Goal: Information Seeking & Learning: Learn about a topic

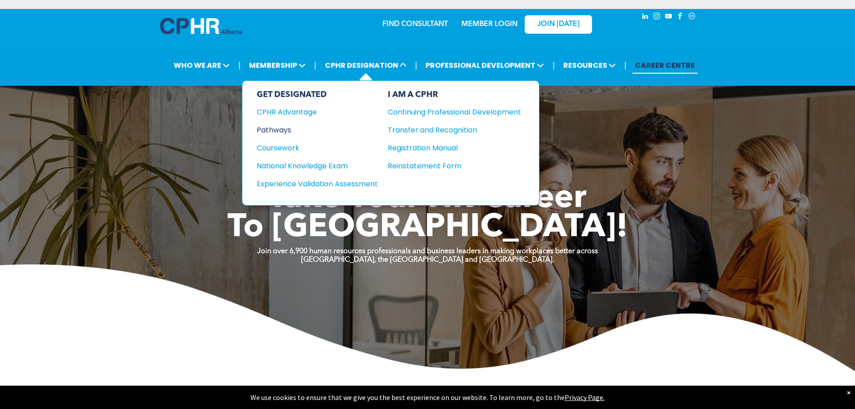
click at [268, 130] on div "Pathways" at bounding box center [311, 129] width 109 height 11
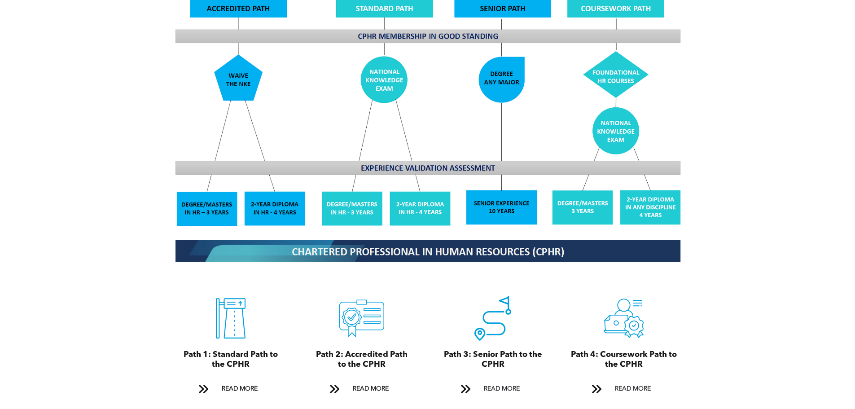
scroll to position [898, 0]
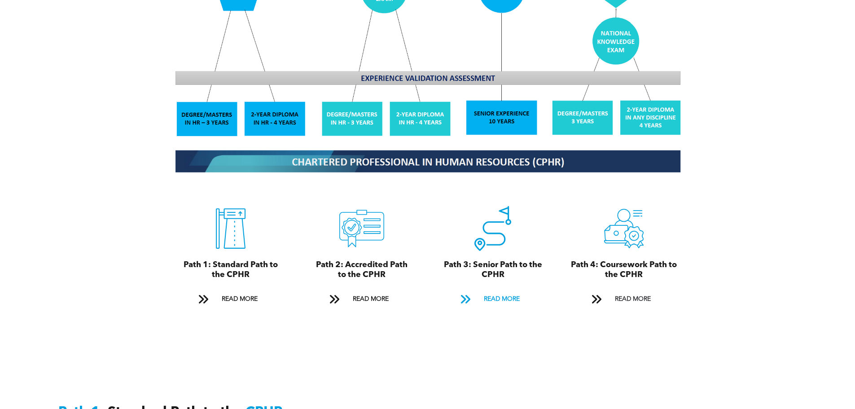
click at [504, 291] on span "READ MORE" at bounding box center [502, 299] width 42 height 17
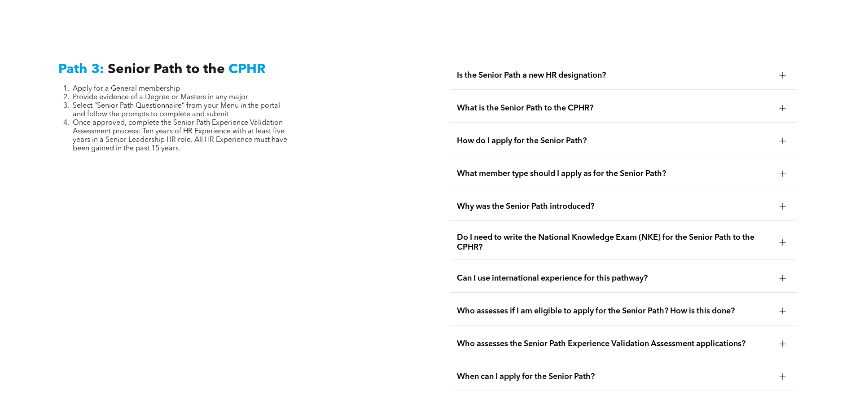
click at [783, 69] on div at bounding box center [782, 75] width 13 height 13
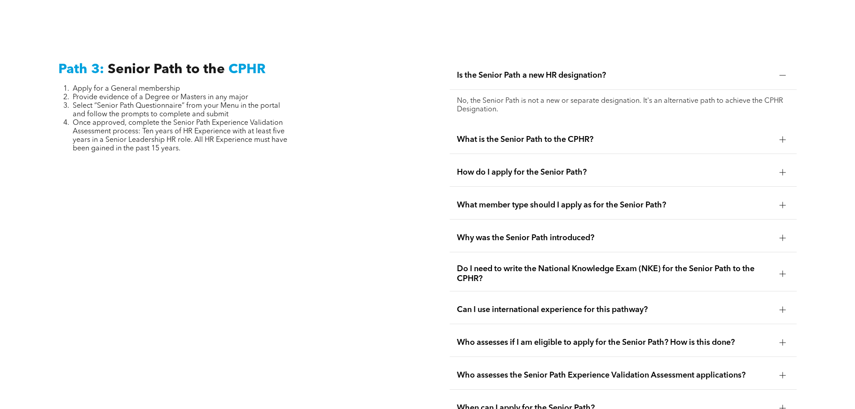
click at [783, 69] on div at bounding box center [782, 75] width 13 height 13
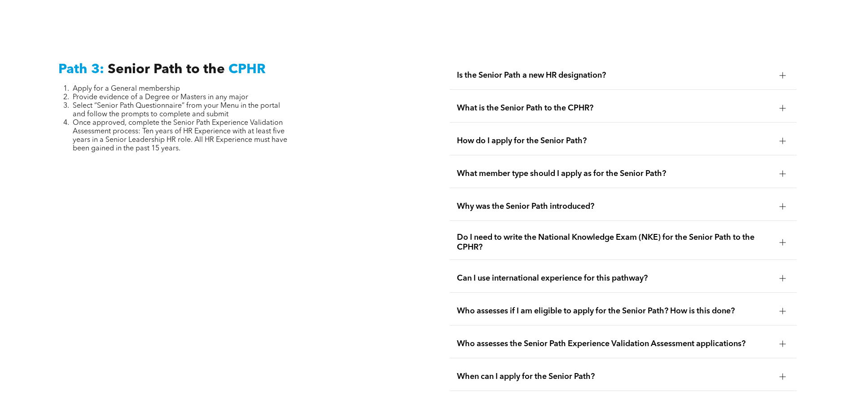
click at [777, 101] on div at bounding box center [782, 107] width 13 height 13
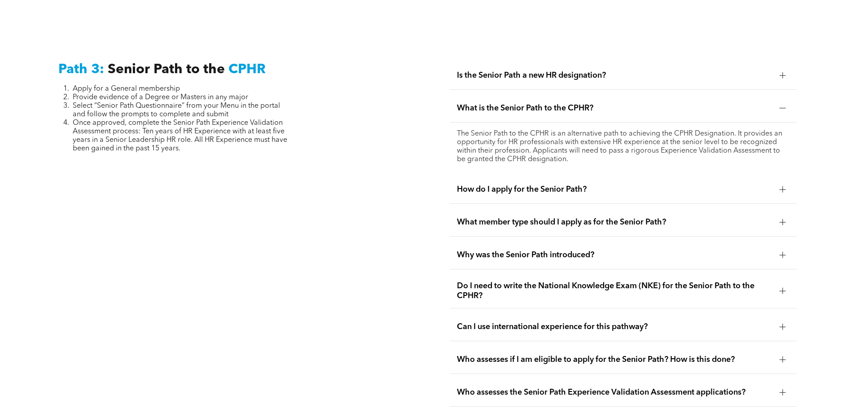
click at [780, 105] on div at bounding box center [783, 108] width 6 height 6
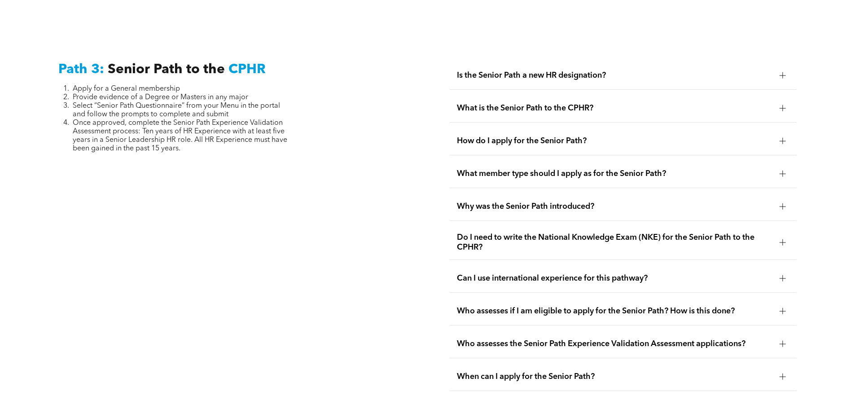
click at [780, 141] on div at bounding box center [783, 141] width 6 height 0
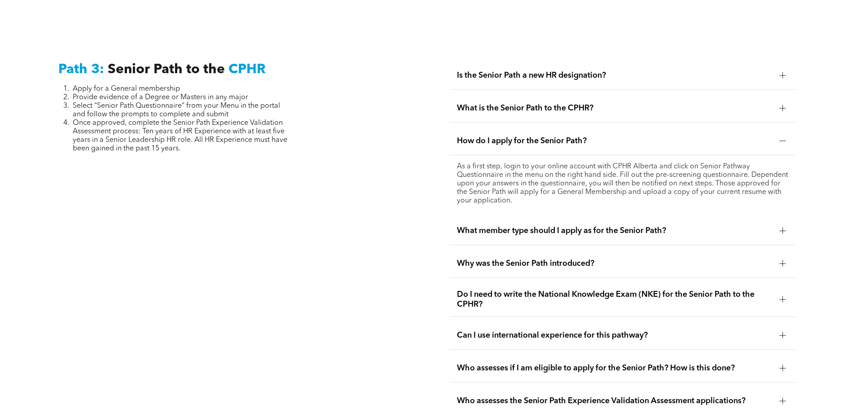
click at [781, 138] on div at bounding box center [783, 141] width 6 height 6
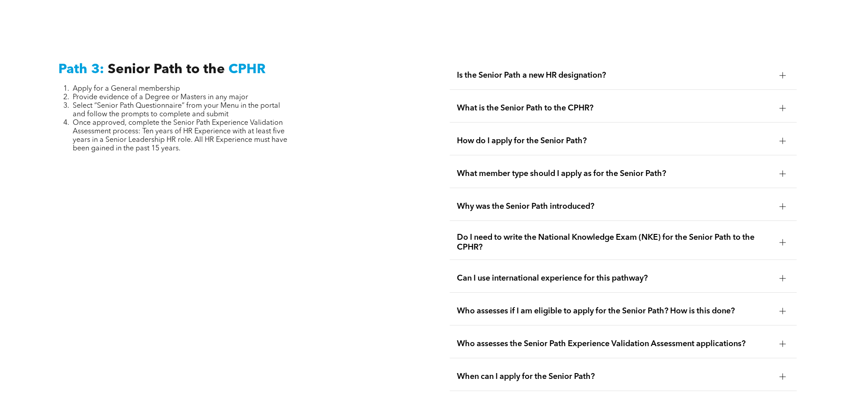
click at [788, 167] on div at bounding box center [782, 173] width 13 height 13
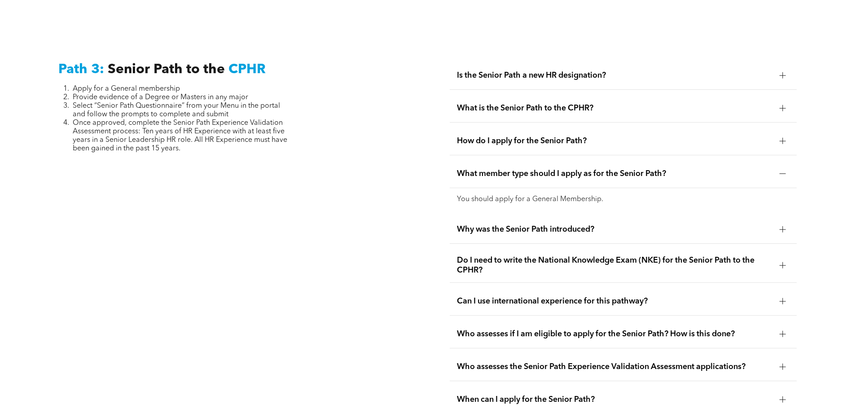
click at [788, 167] on div at bounding box center [782, 173] width 13 height 13
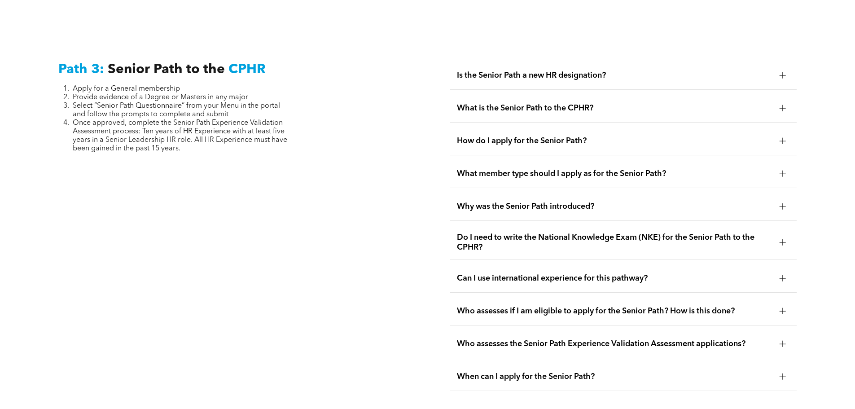
click at [788, 236] on div at bounding box center [782, 242] width 13 height 13
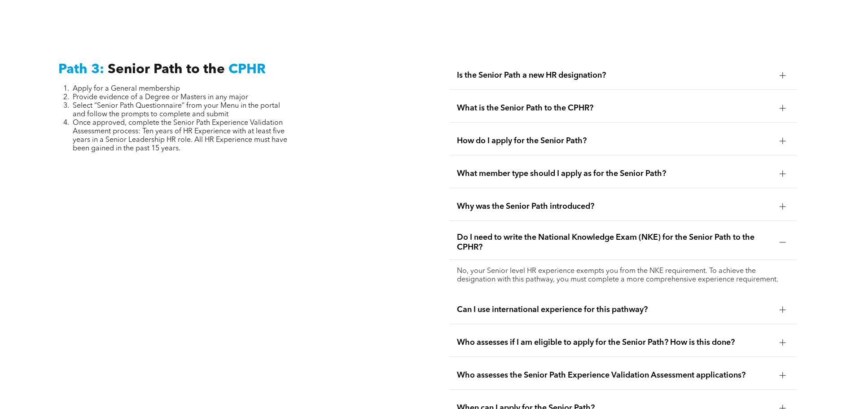
click at [785, 242] on div at bounding box center [783, 242] width 6 height 0
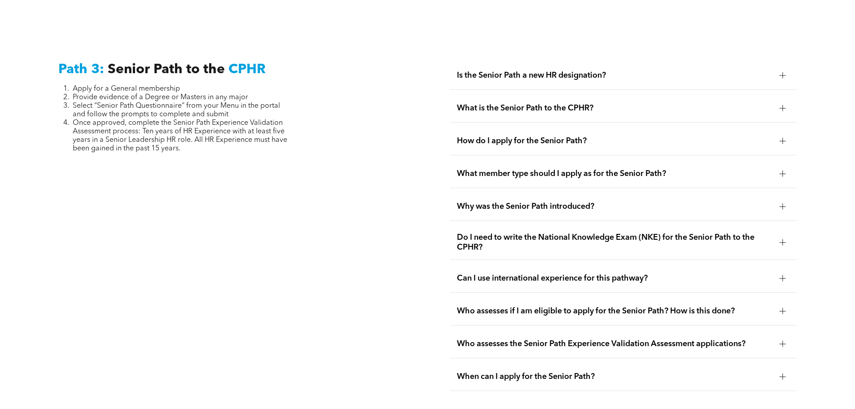
click at [782, 278] on div at bounding box center [783, 278] width 6 height 0
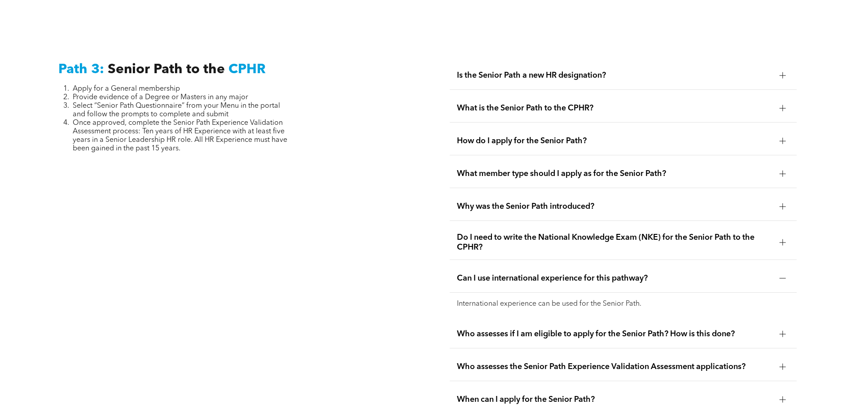
click at [782, 278] on div at bounding box center [783, 278] width 6 height 0
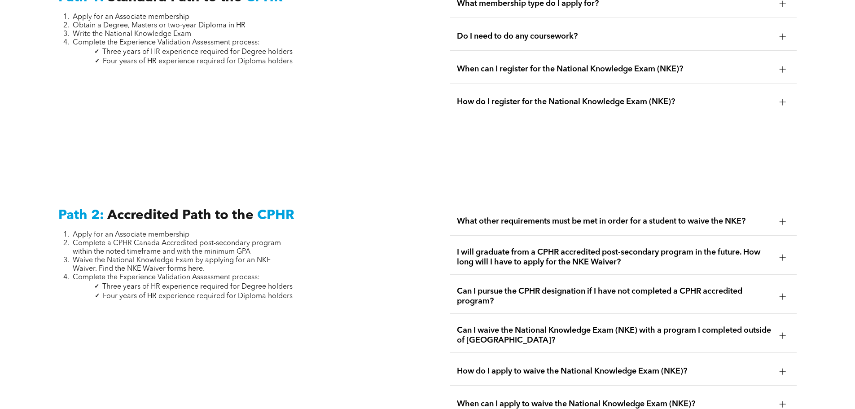
scroll to position [1223, 0]
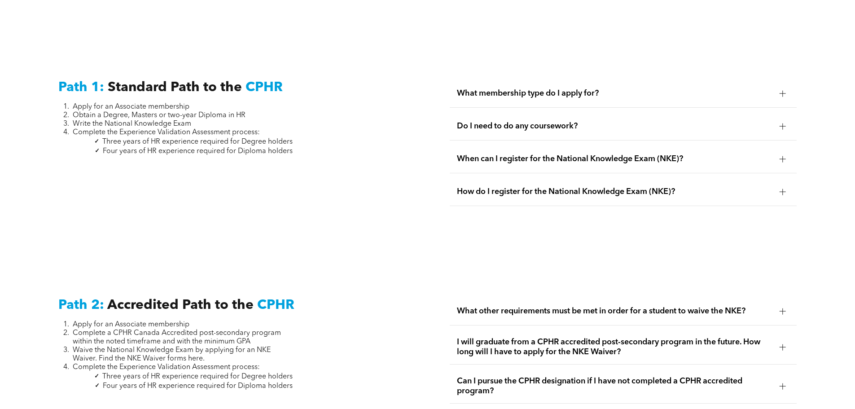
click at [786, 119] on div at bounding box center [782, 125] width 13 height 13
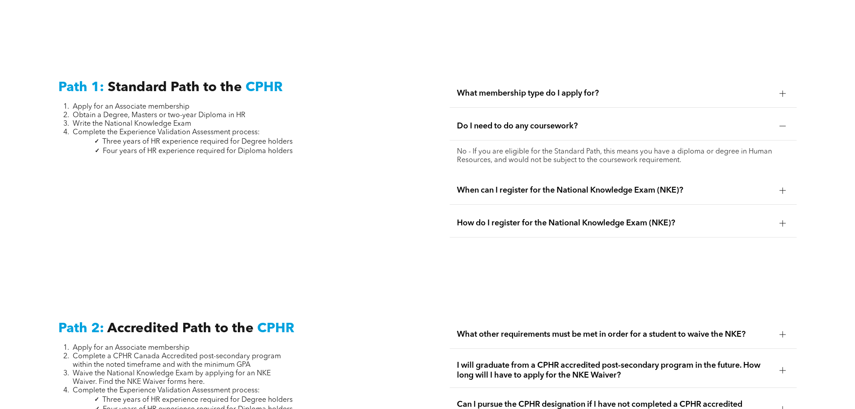
click at [786, 119] on div at bounding box center [782, 125] width 13 height 13
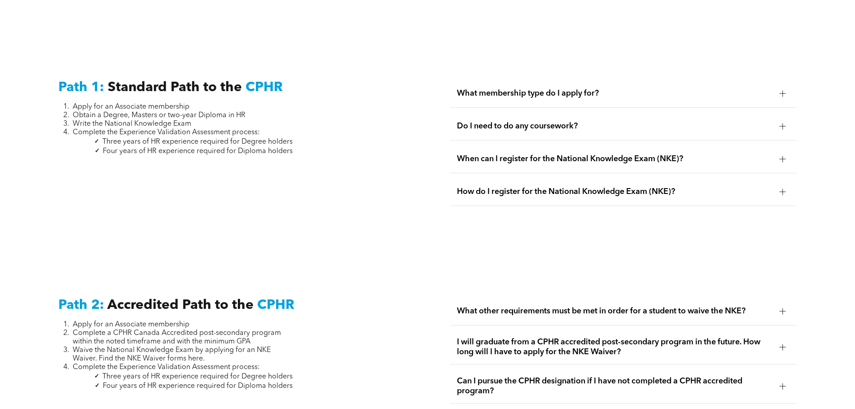
click at [782, 159] on div at bounding box center [783, 159] width 6 height 0
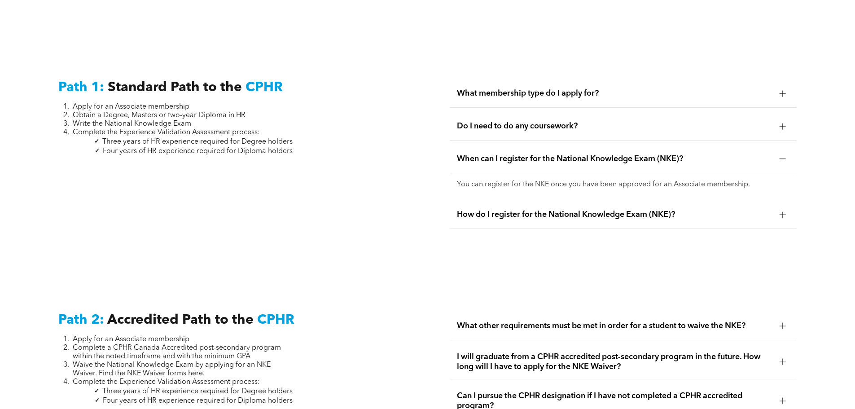
click at [781, 159] on div at bounding box center [783, 159] width 6 height 0
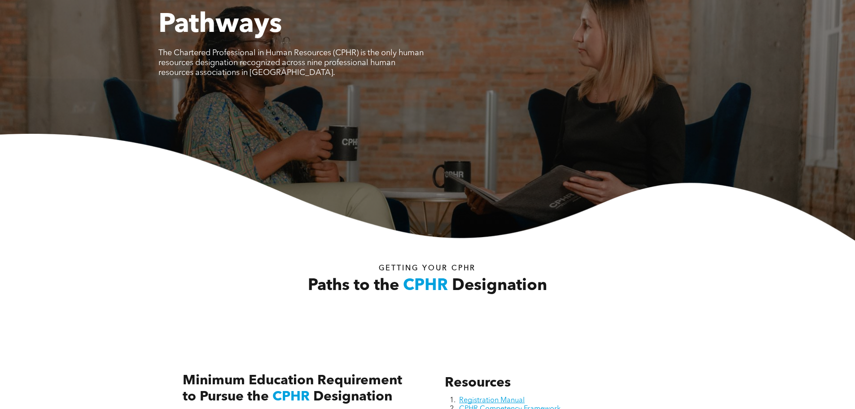
scroll to position [0, 0]
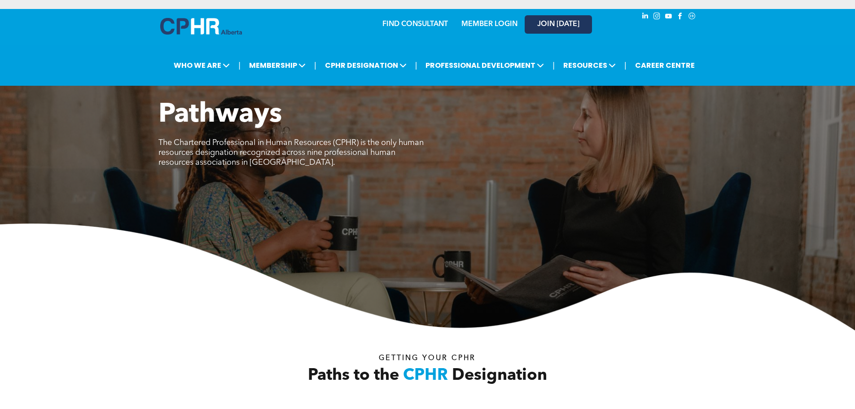
click at [530, 20] on link "JOIN [DATE]" at bounding box center [558, 24] width 67 height 18
